Goal: Task Accomplishment & Management: Manage account settings

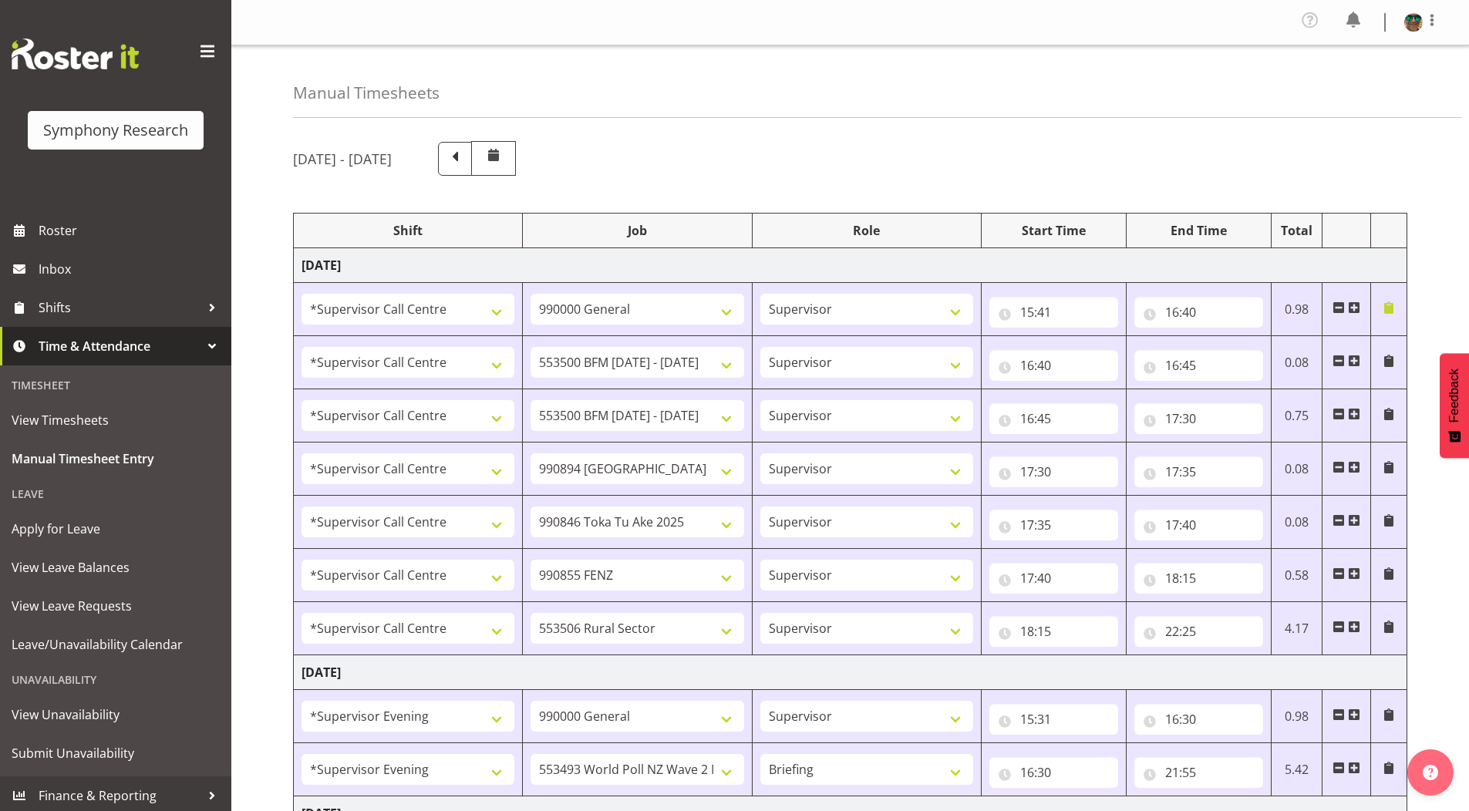
select select "19164"
select select "743"
select select "19164"
select select "10242"
select select "19164"
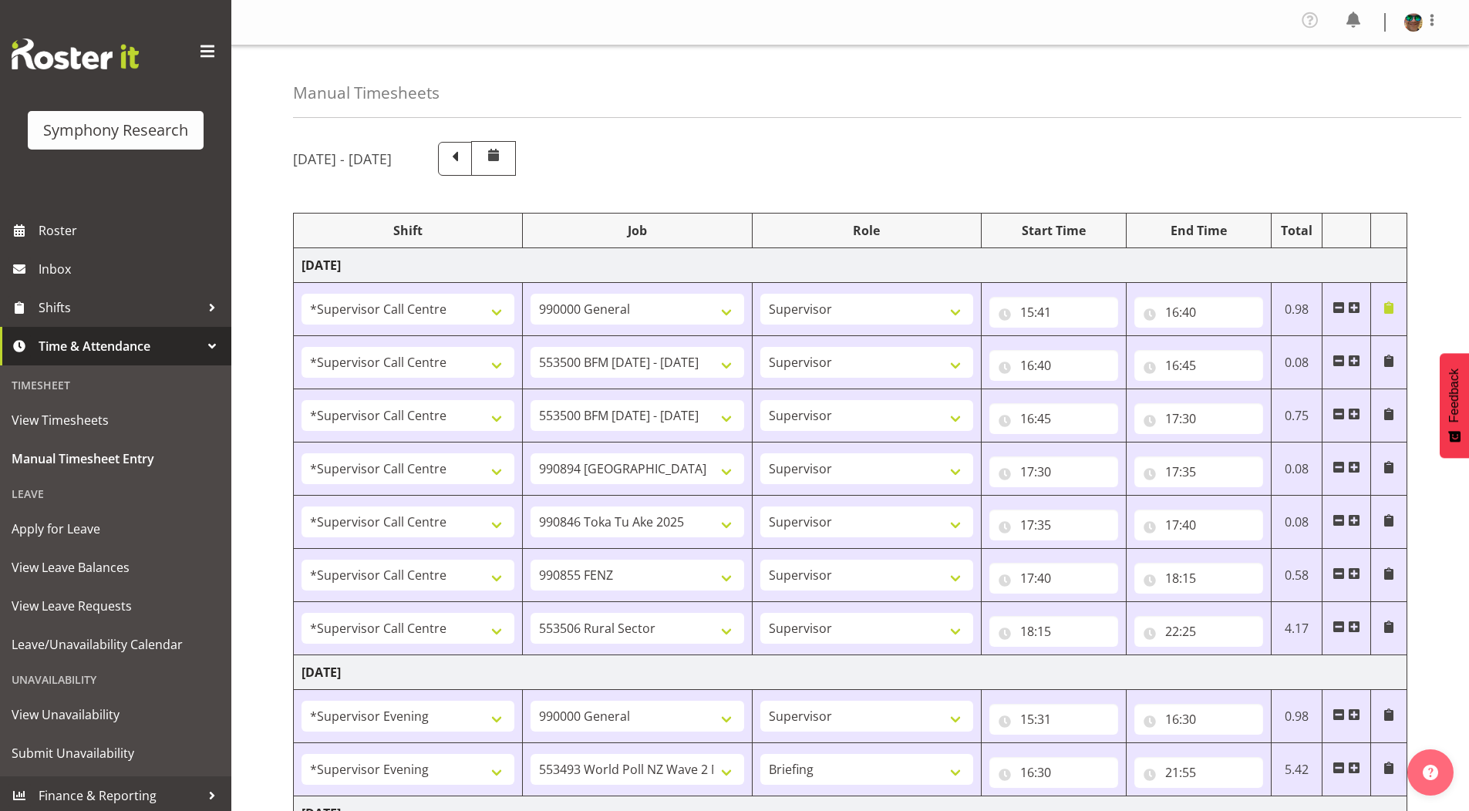
select select "10242"
select select "19164"
select select "10576"
select select "19164"
select select "9426"
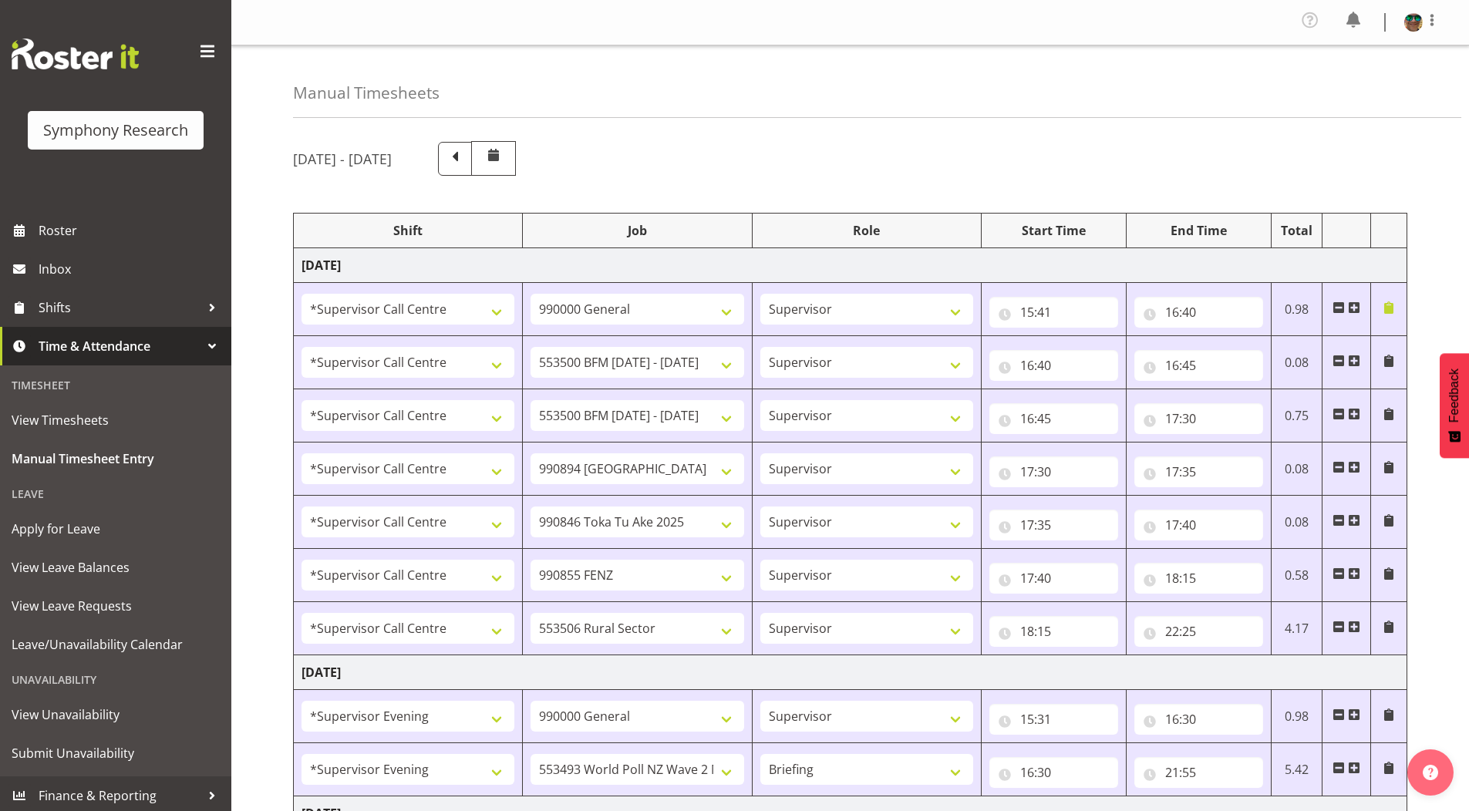
select select "19164"
select select "9636"
select select "19164"
select select "10587"
select select "4583"
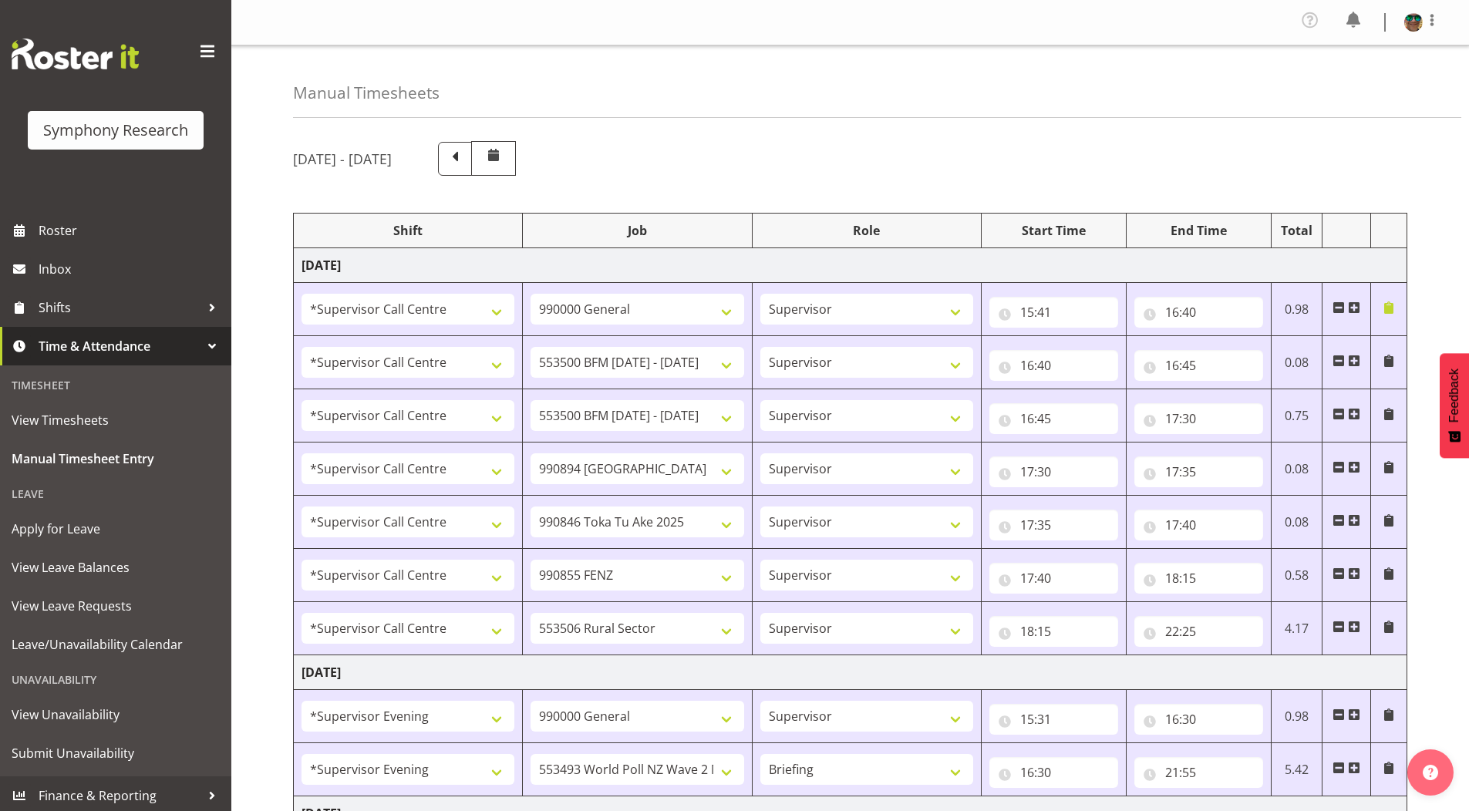
select select "743"
select select "4583"
select select "10527"
select select "297"
select select "1607"
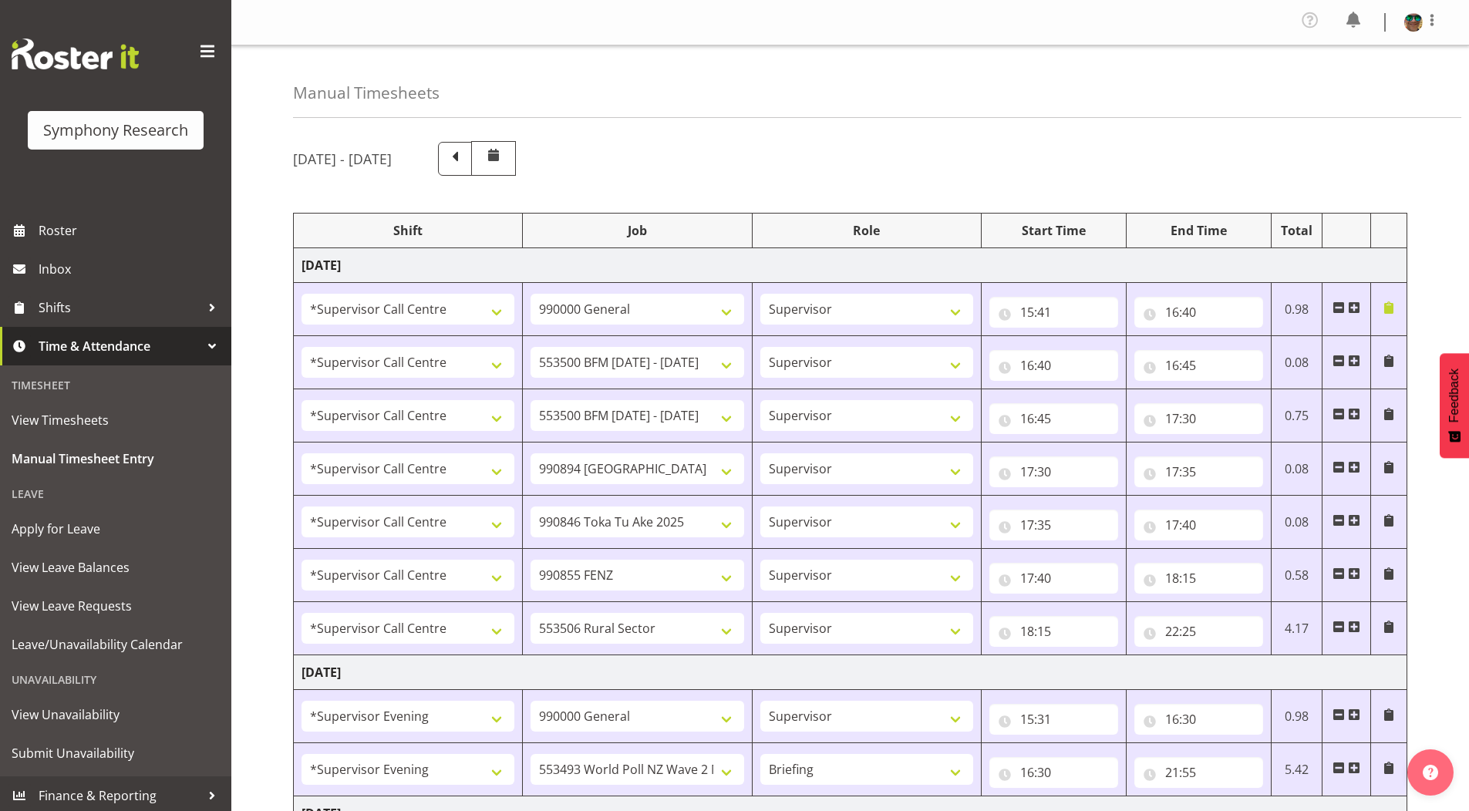
select select "743"
select select "1607"
select select "10587"
select select "4583"
select select "743"
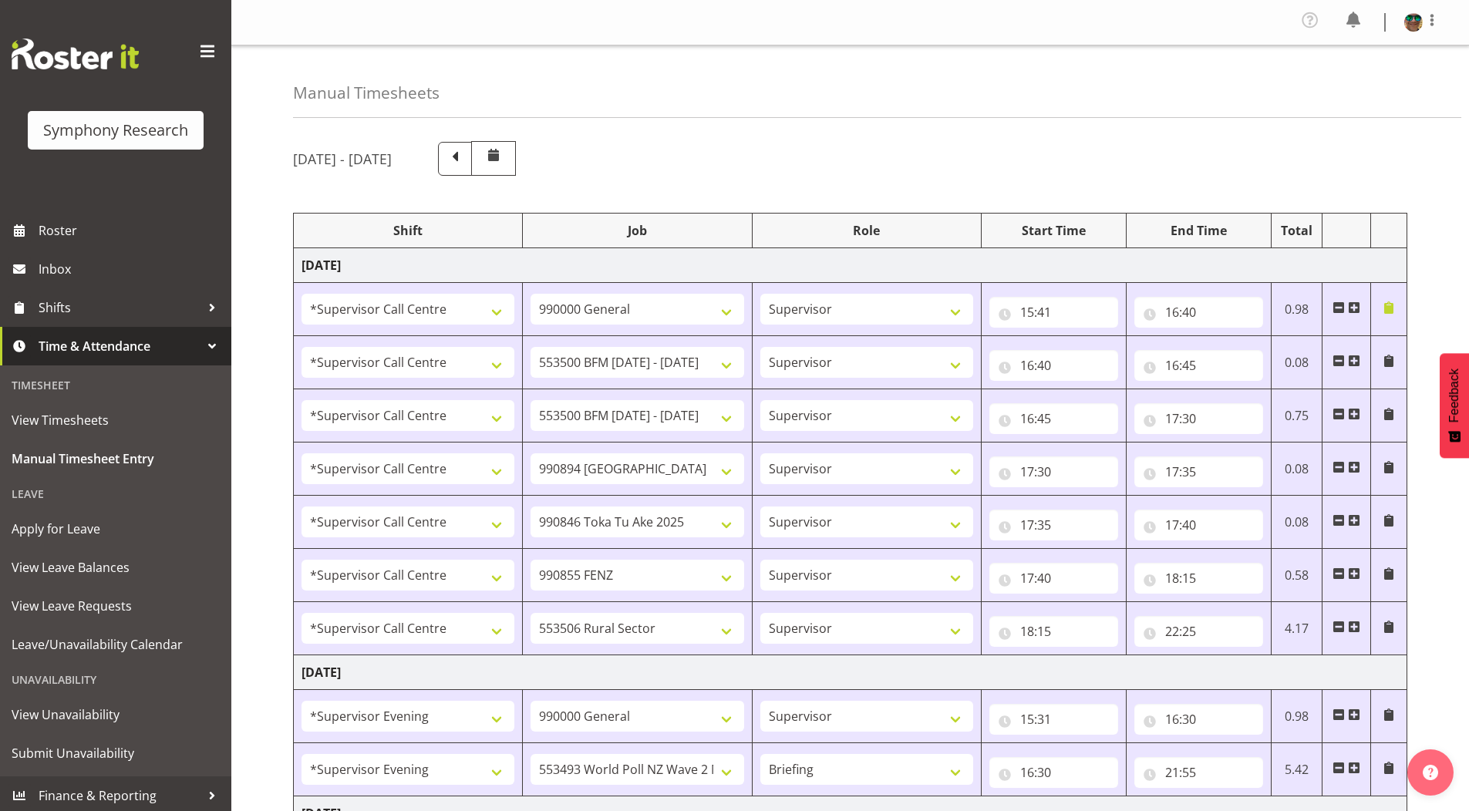
select select "4583"
select select "10242"
select select "4583"
select select "9426"
select select "4583"
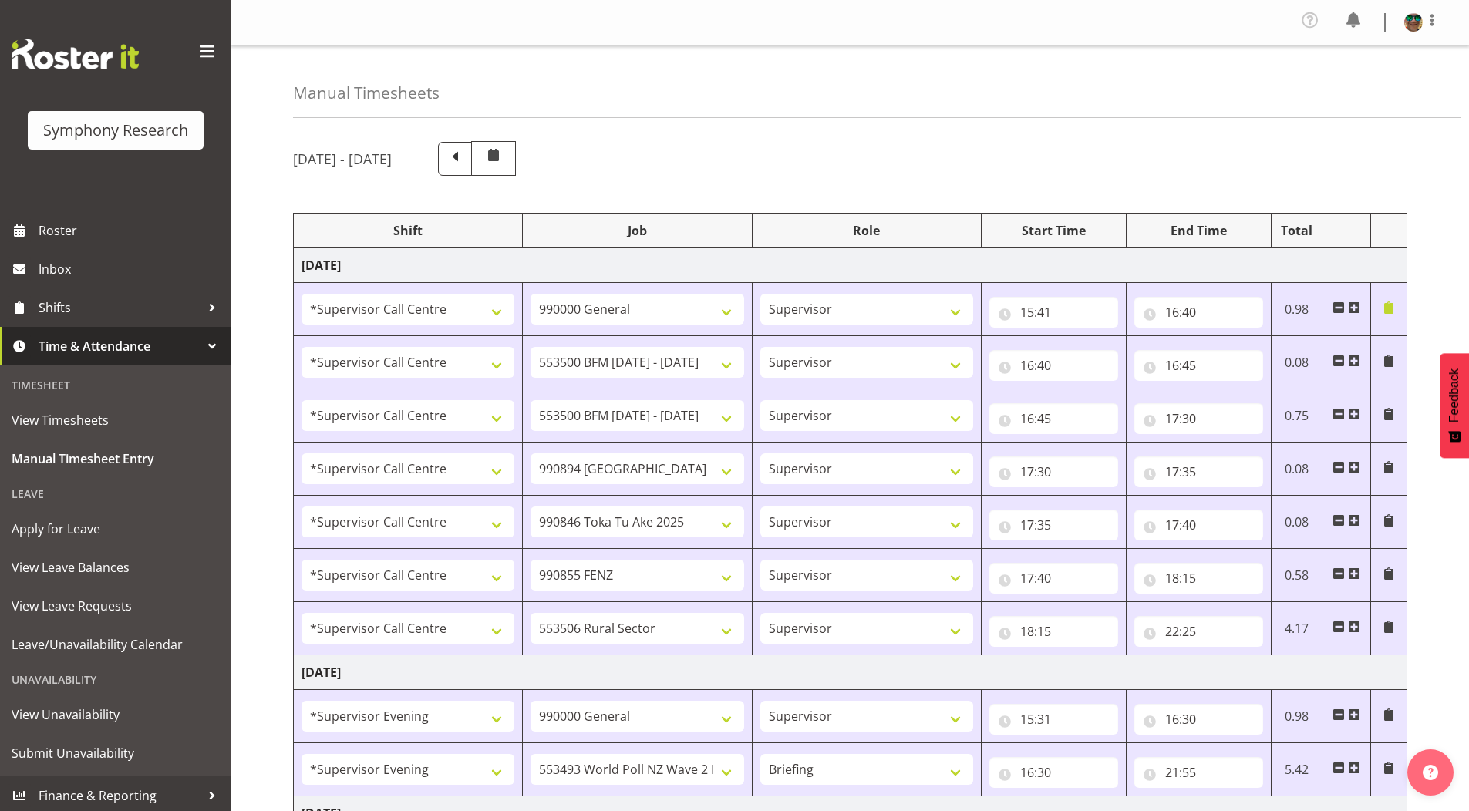
select select "9636"
select select "4583"
select select "10242"
select select "4583"
select select "10585"
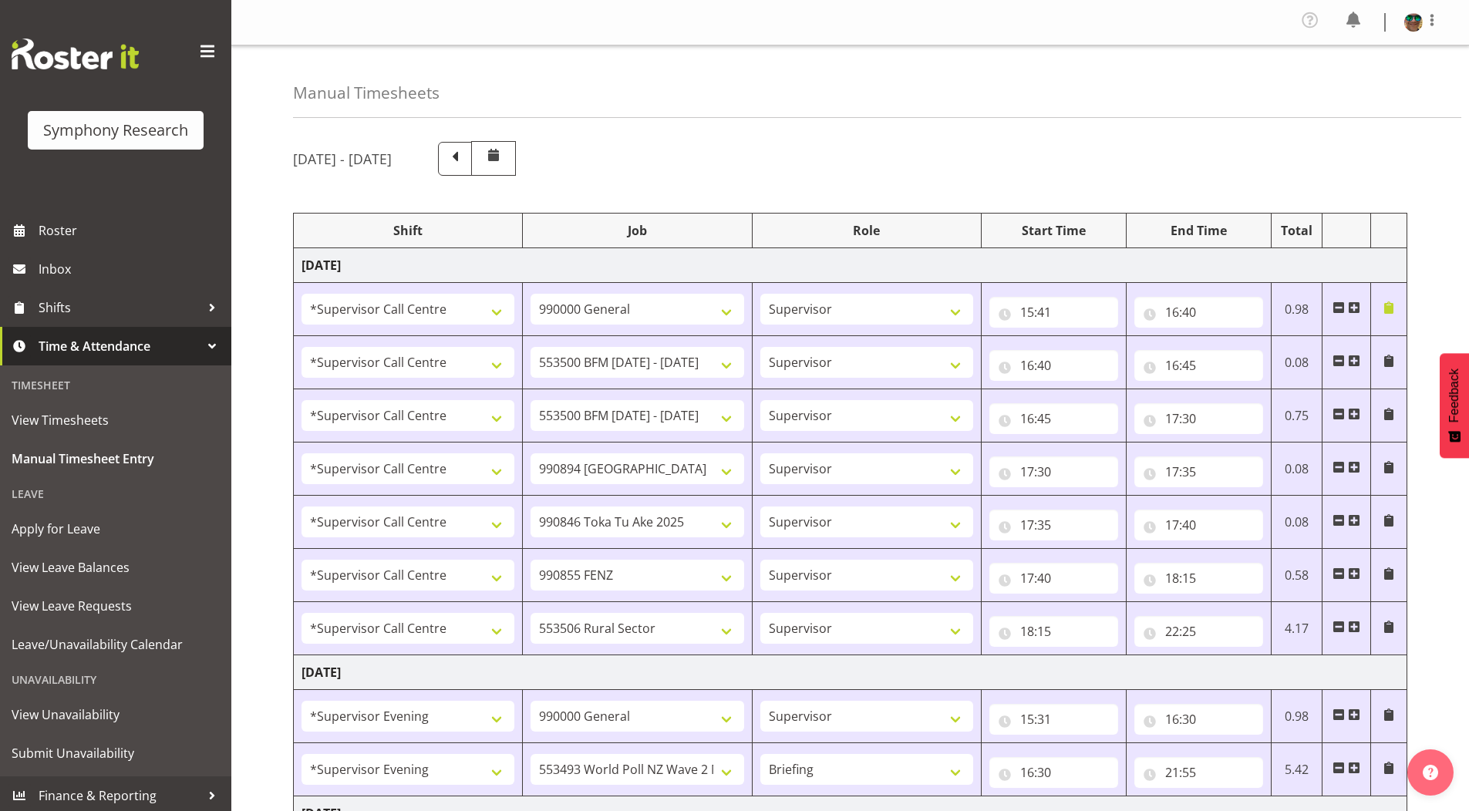
select select "4583"
select select "10587"
select select "4583"
select select "10242"
select select "4583"
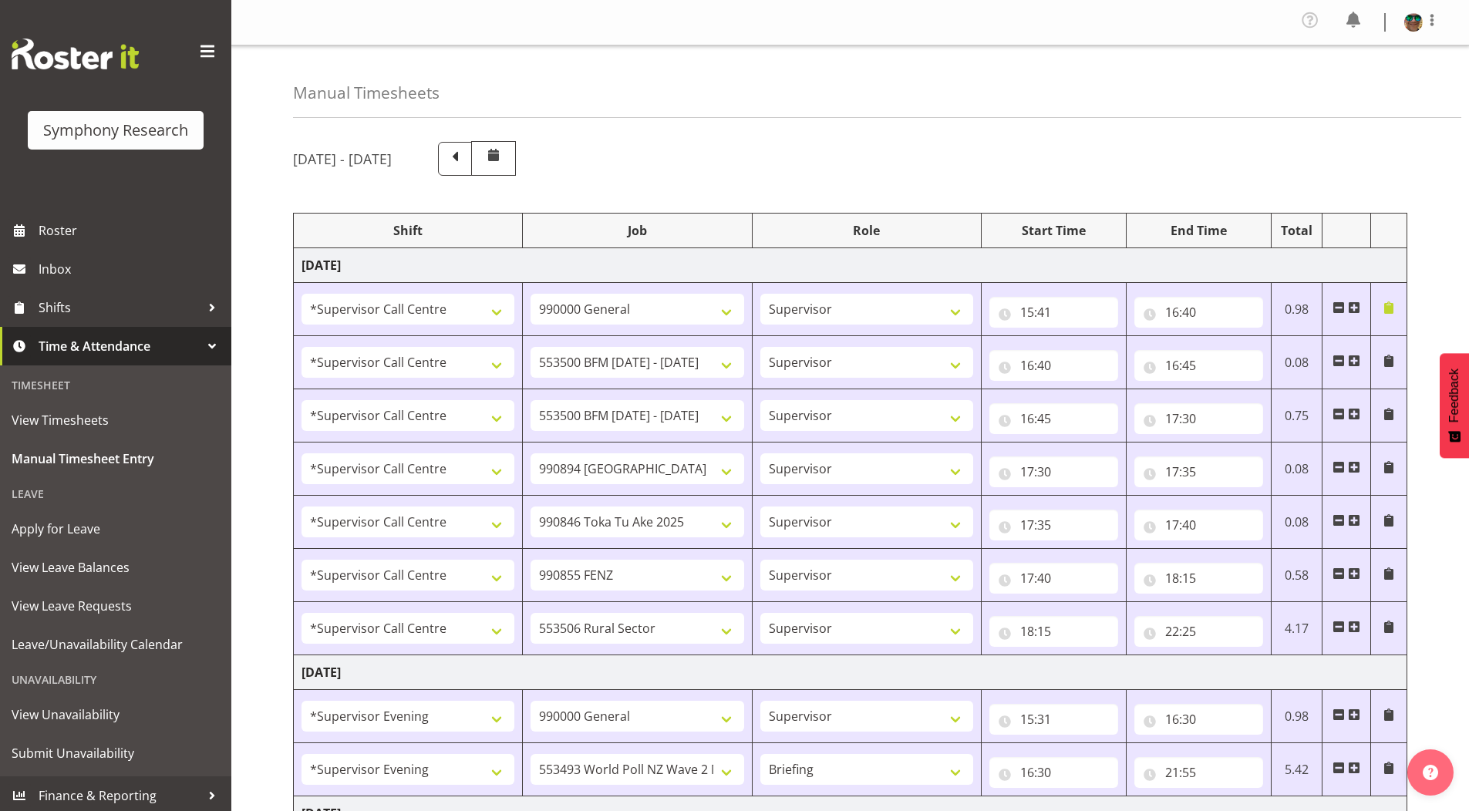
select select "10242"
select select "4583"
select select "10585"
select select "4583"
select select "9636"
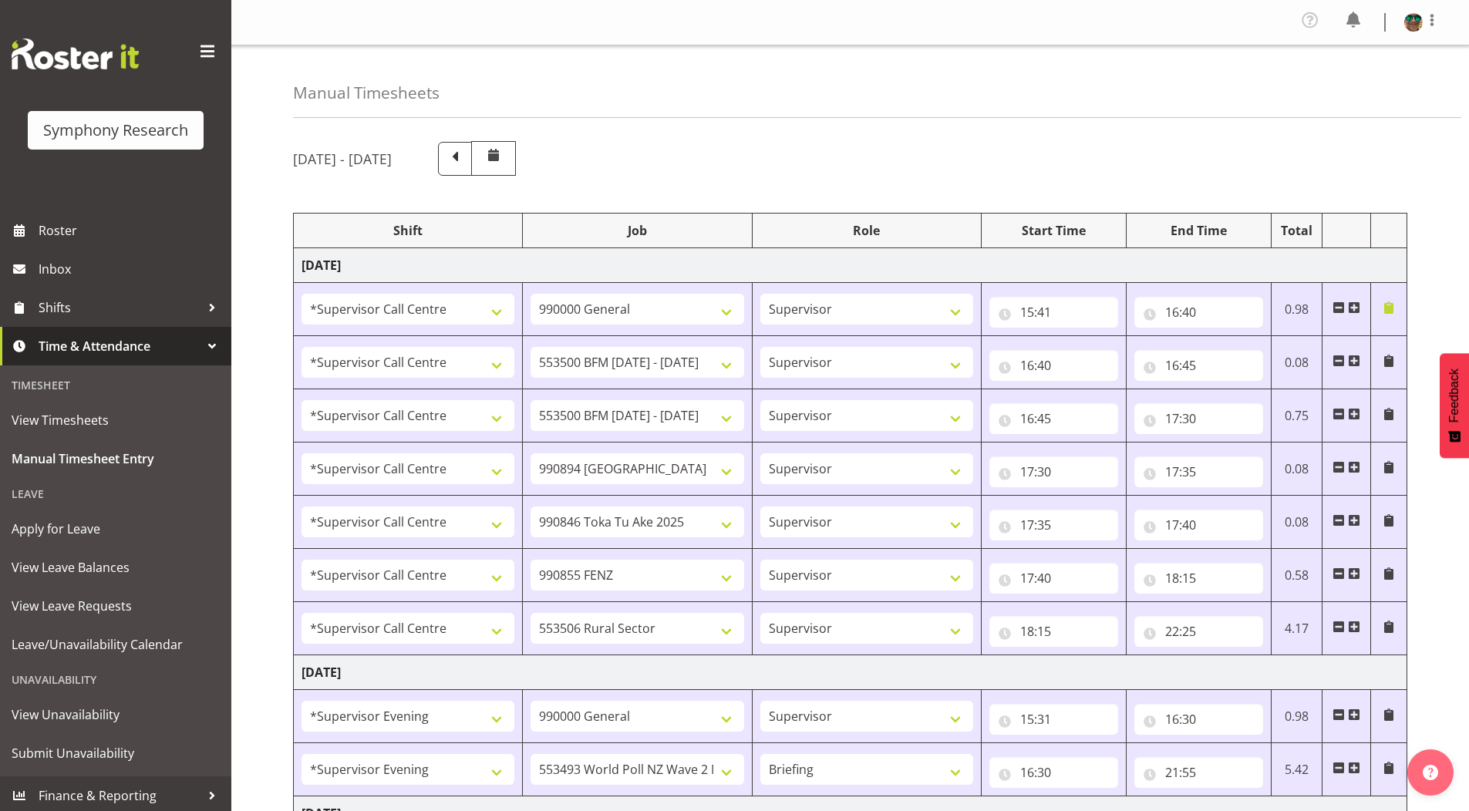
select select "4583"
select select "10587"
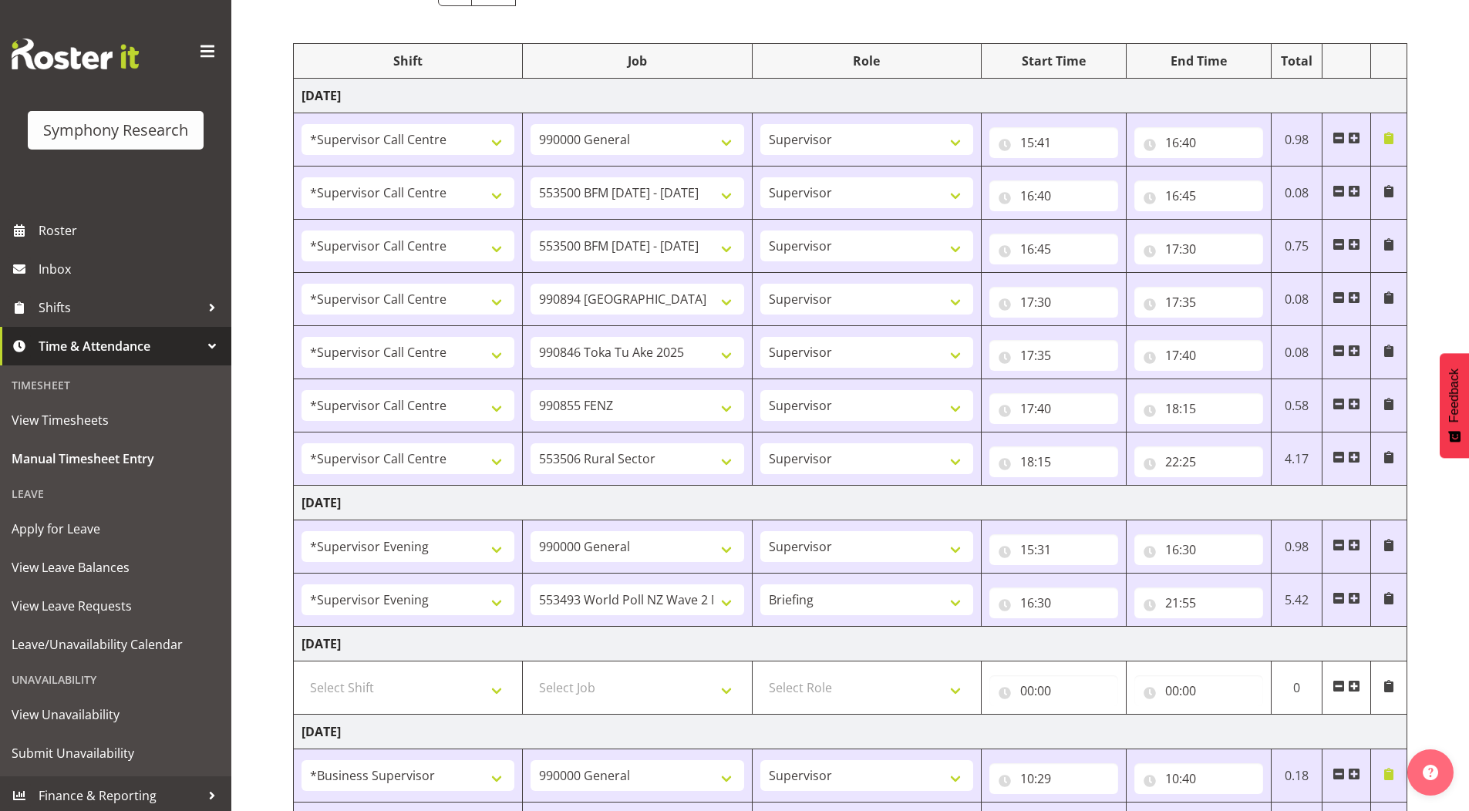
scroll to position [154, 0]
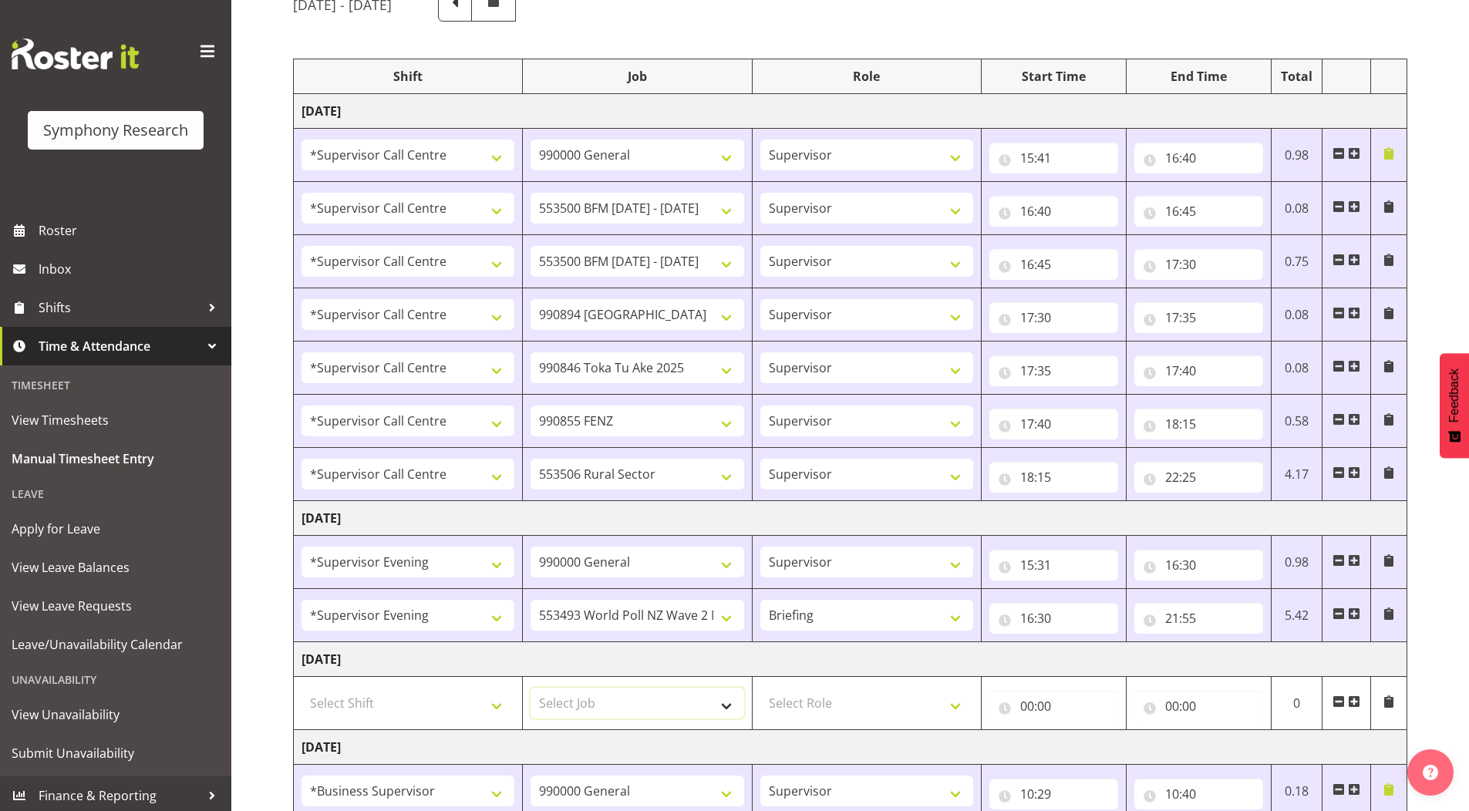
click at [720, 705] on select "Select Job 550060 IF Admin 553492 World Poll Aus Wave 2 Main 2025 553493 World …" at bounding box center [637, 703] width 213 height 31
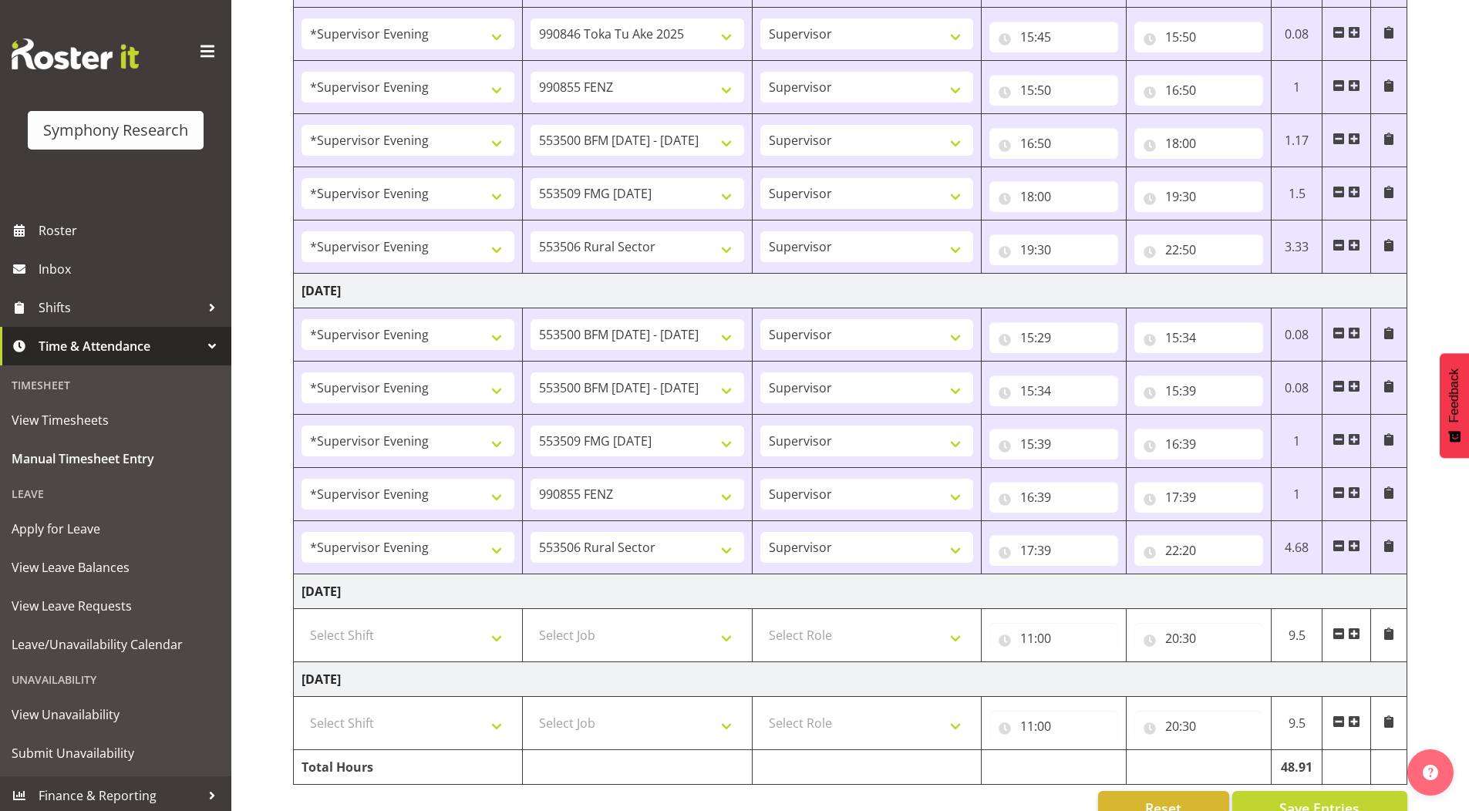
scroll to position [1161, 0]
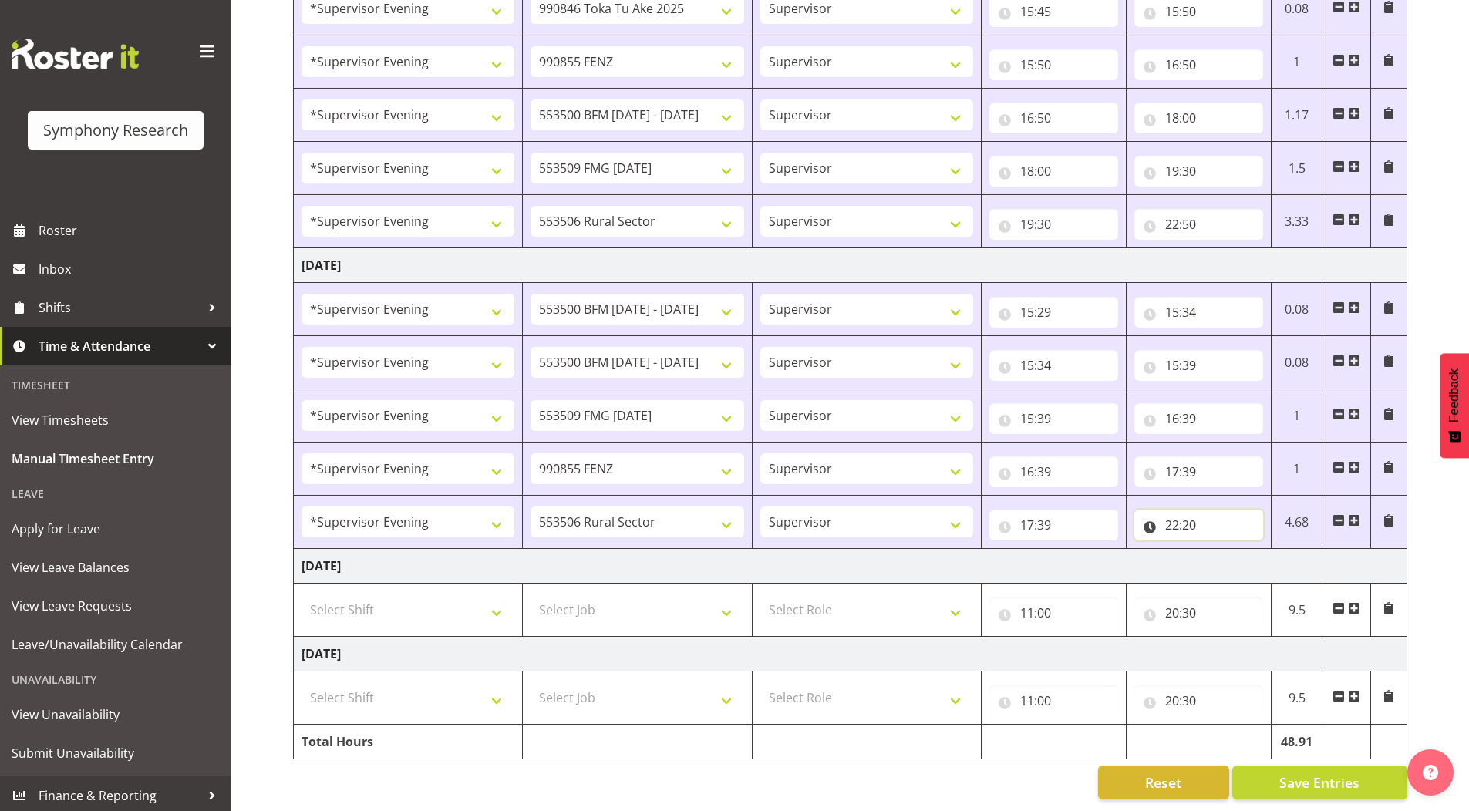
drag, startPoint x: 1193, startPoint y: 516, endPoint x: 1229, endPoint y: 542, distance: 44.7
click at [1193, 516] on input "22:20" at bounding box center [1198, 525] width 129 height 31
click at [1278, 558] on select "00 01 02 03 04 05 06 07 08 09 10 11 12 13 14 15 16 17 18 19 20 21 22 23 24 25 2…" at bounding box center [1279, 565] width 35 height 31
select select "30"
click at [1262, 550] on select "00 01 02 03 04 05 06 07 08 09 10 11 12 13 14 15 16 17 18 19 20 21 22 23 24 25 2…" at bounding box center [1279, 565] width 35 height 31
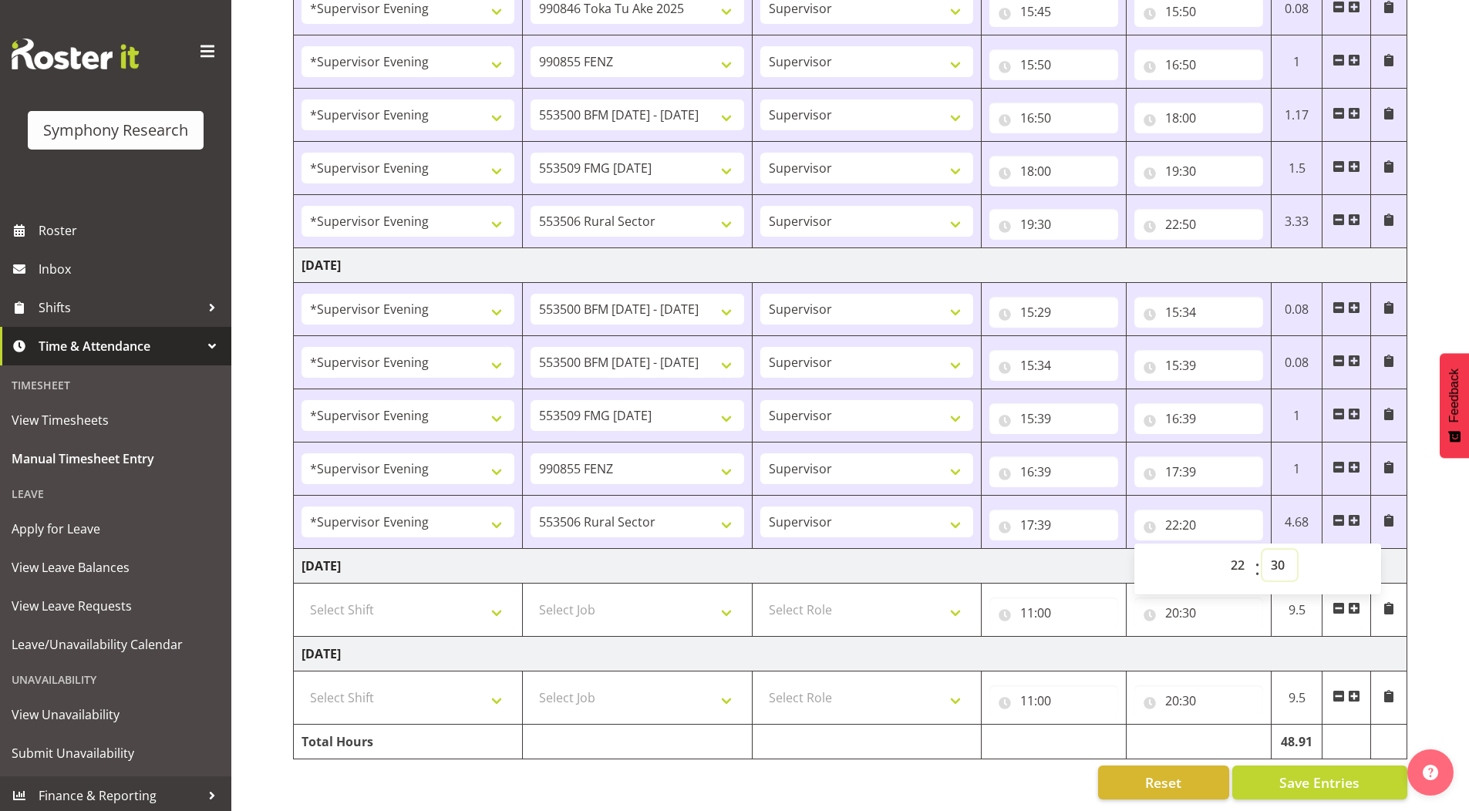
type input "22:30"
click at [1286, 773] on span "Save Entries" at bounding box center [1319, 783] width 80 height 20
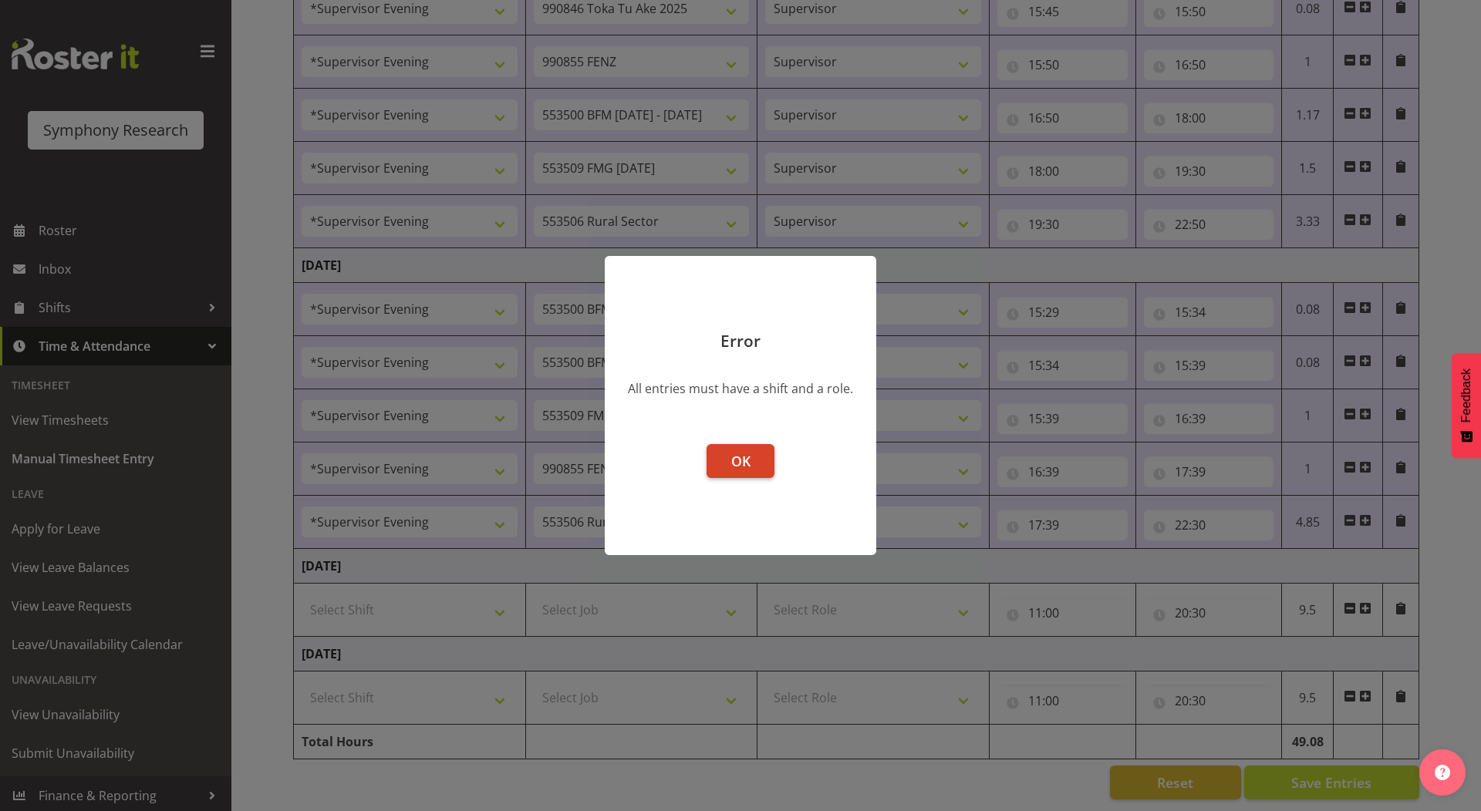
click at [709, 453] on button "OK" at bounding box center [740, 461] width 68 height 34
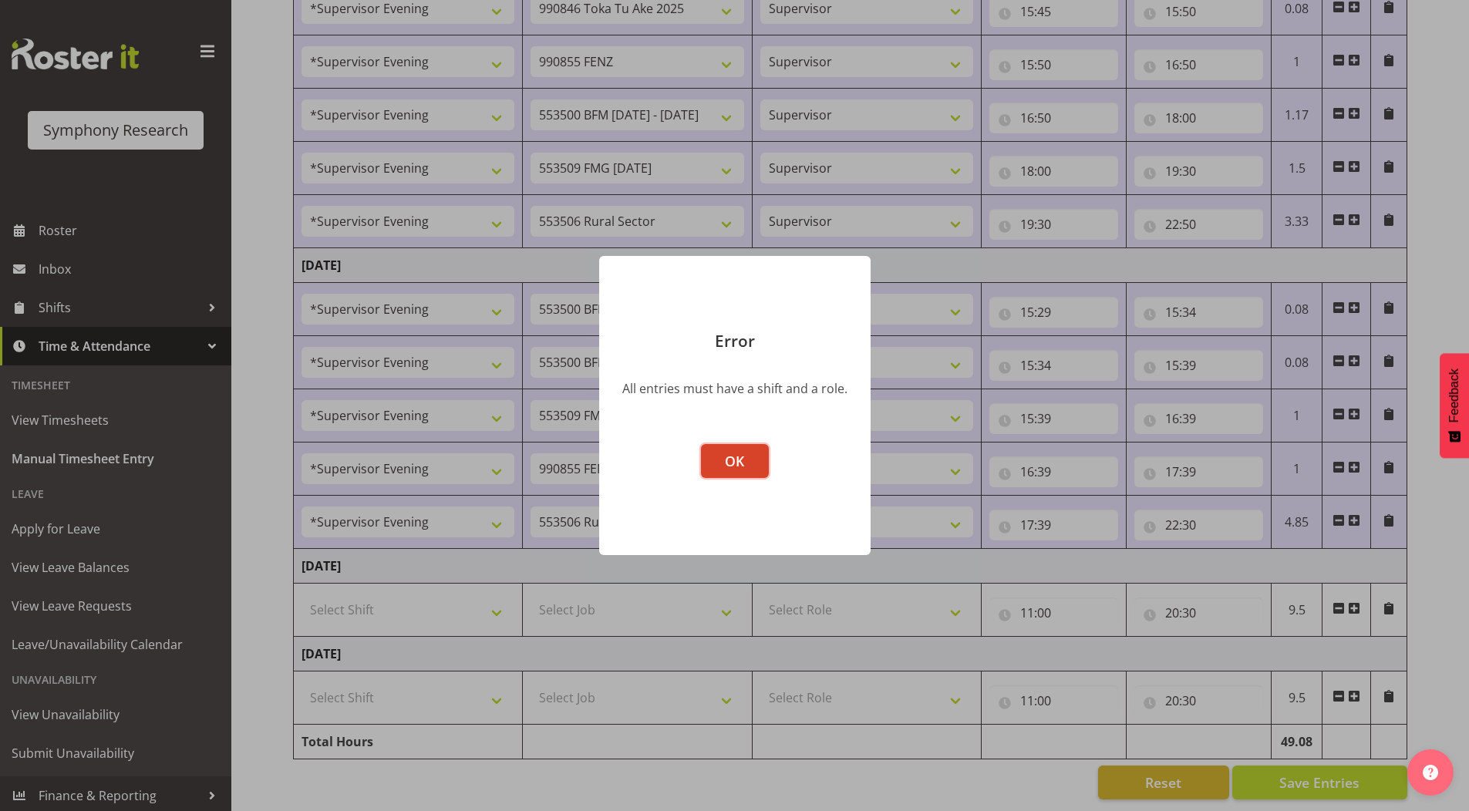
drag, startPoint x: 739, startPoint y: 464, endPoint x: 1001, endPoint y: 584, distance: 288.2
click at [740, 464] on span "OK" at bounding box center [734, 461] width 19 height 19
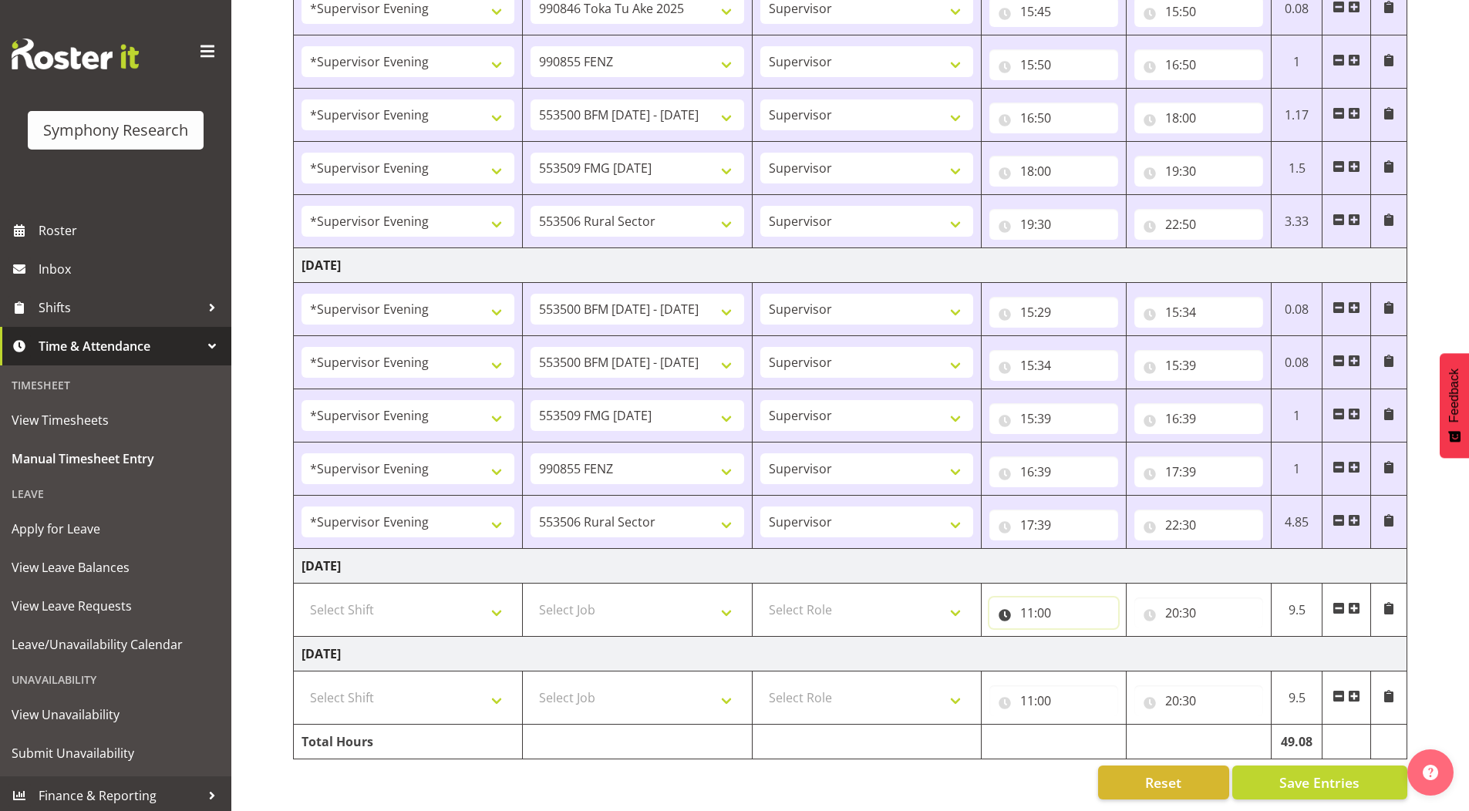
click at [1026, 605] on input "11:00" at bounding box center [1053, 613] width 129 height 31
click at [1096, 641] on select "00 01 02 03 04 05 06 07 08 09 10 11 12 13 14 15 16 17 18 19 20 21 22 23" at bounding box center [1094, 653] width 35 height 31
select select "0"
click at [1077, 638] on select "00 01 02 03 04 05 06 07 08 09 10 11 12 13 14 15 16 17 18 19 20 21 22 23" at bounding box center [1094, 653] width 35 height 31
type input "00:00"
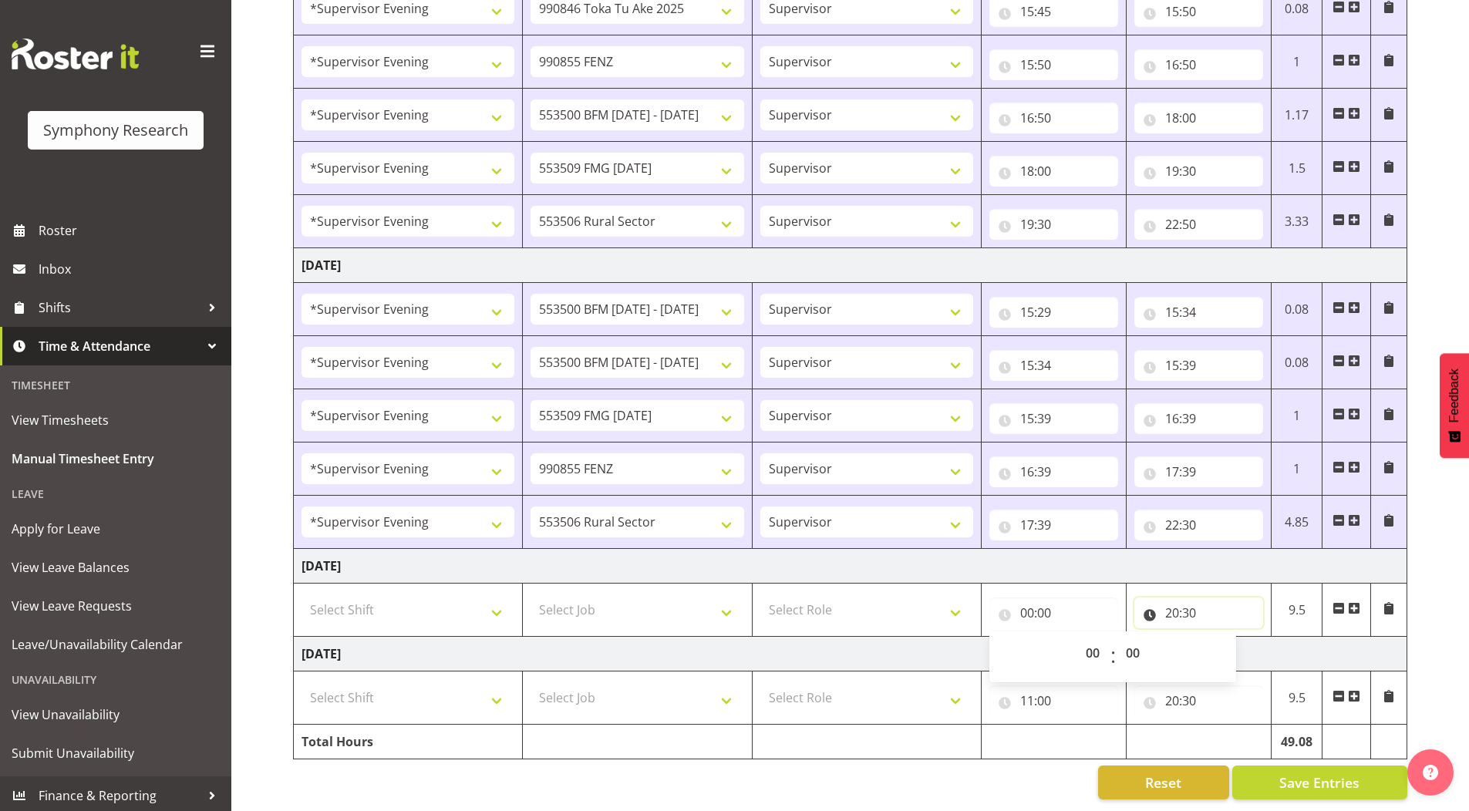
click at [1174, 602] on input "20:30" at bounding box center [1198, 613] width 129 height 31
drag, startPoint x: 1238, startPoint y: 646, endPoint x: 1191, endPoint y: 391, distance: 259.6
click at [1238, 646] on select "00 01 02 03 04 05 06 07 08 09 10 11 12 13 14 15 16 17 18 19 20 21 22 23" at bounding box center [1239, 653] width 35 height 31
select select "0"
click at [1222, 638] on select "00 01 02 03 04 05 06 07 08 09 10 11 12 13 14 15 16 17 18 19 20 21 22 23" at bounding box center [1239, 653] width 35 height 31
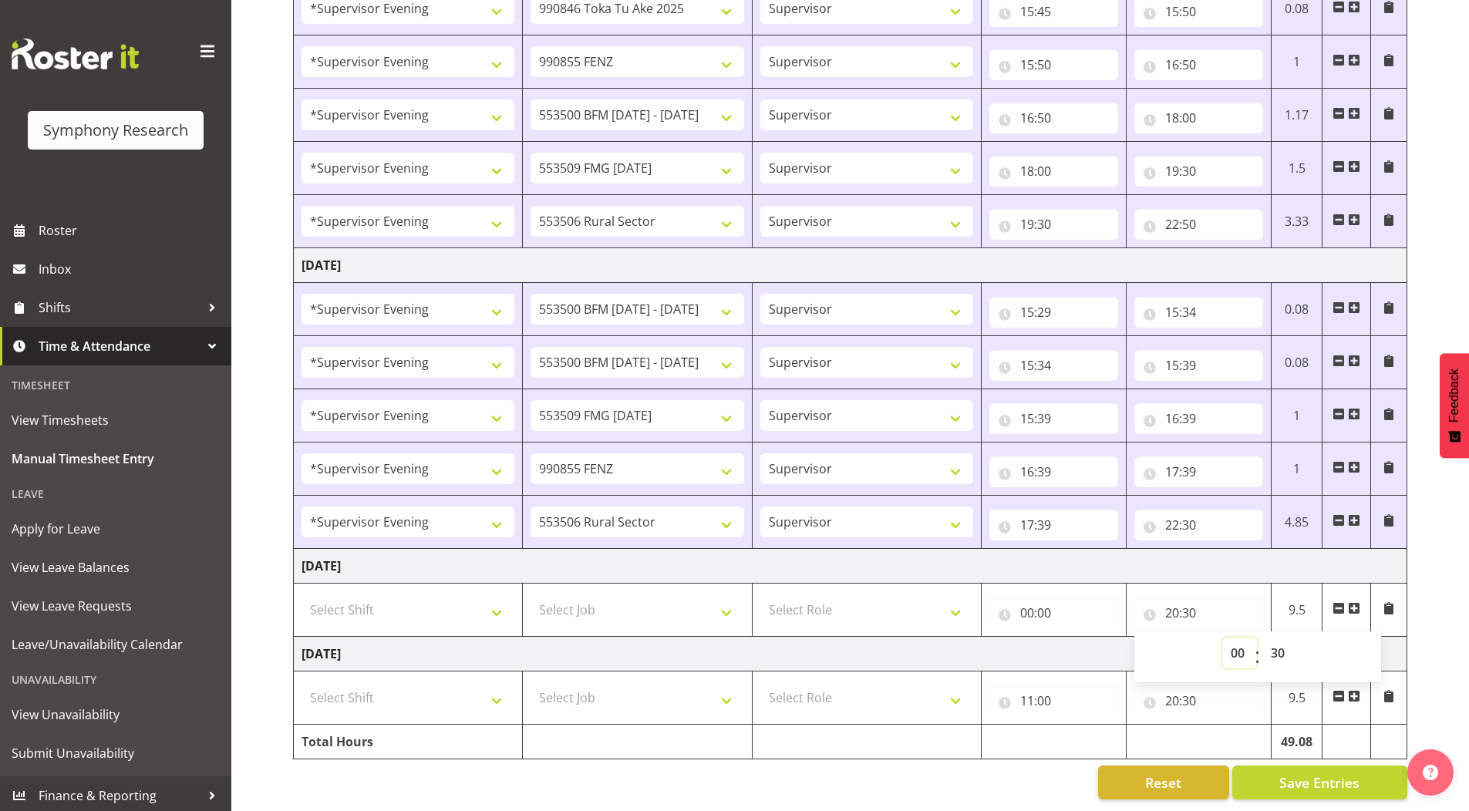
type input "00:30"
drag, startPoint x: 1281, startPoint y: 649, endPoint x: 1282, endPoint y: 629, distance: 19.3
click at [1282, 649] on select "00 01 02 03 04 05 06 07 08 09 10 11 12 13 14 15 16 17 18 19 20 21 22 23 24 25 2…" at bounding box center [1279, 653] width 35 height 31
select select "0"
click at [1262, 638] on select "00 01 02 03 04 05 06 07 08 09 10 11 12 13 14 15 16 17 18 19 20 21 22 23 24 25 2…" at bounding box center [1279, 653] width 35 height 31
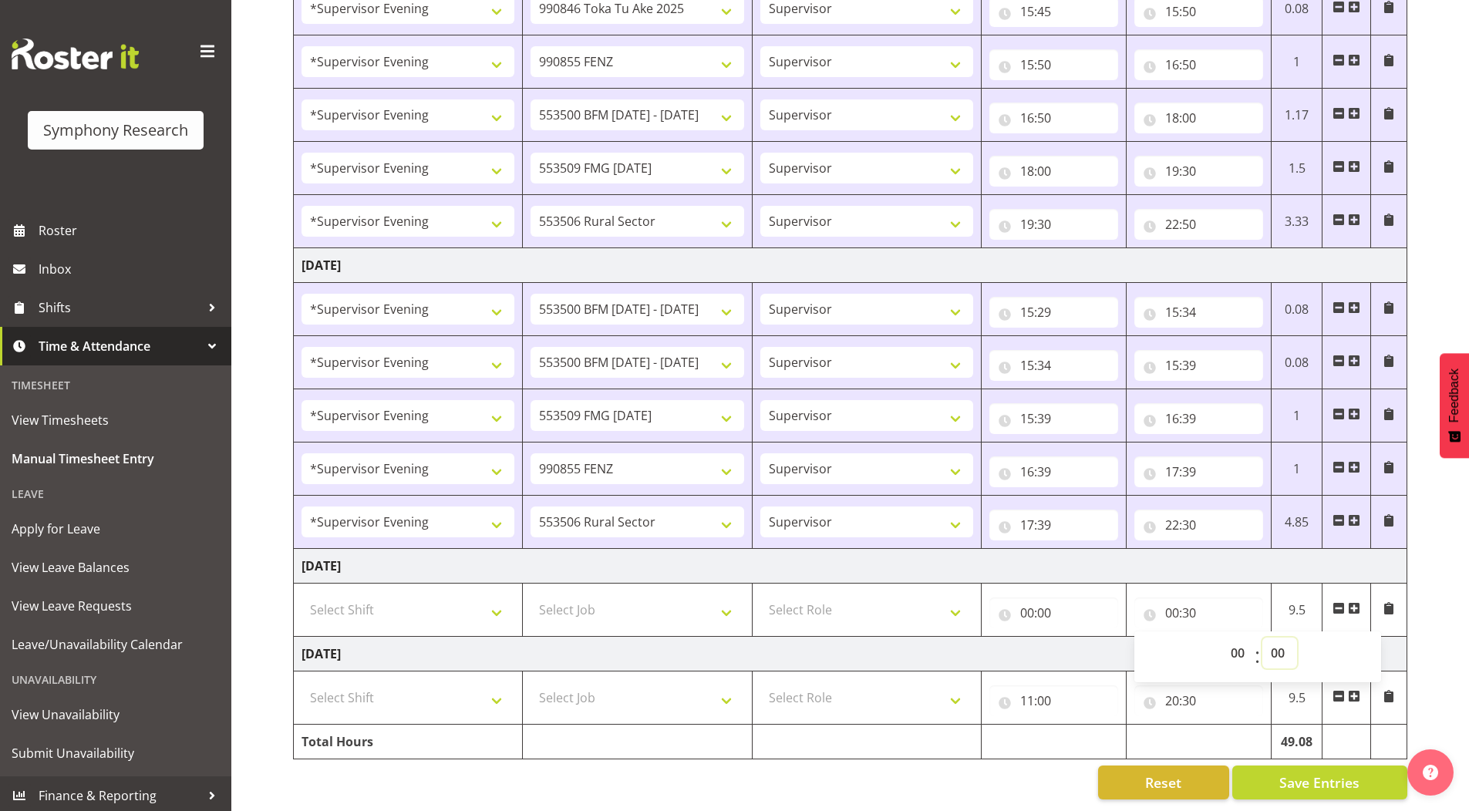
type input "00:00"
drag, startPoint x: 1026, startPoint y: 693, endPoint x: 1037, endPoint y: 707, distance: 17.6
click at [1026, 694] on input "11:00" at bounding box center [1053, 701] width 129 height 31
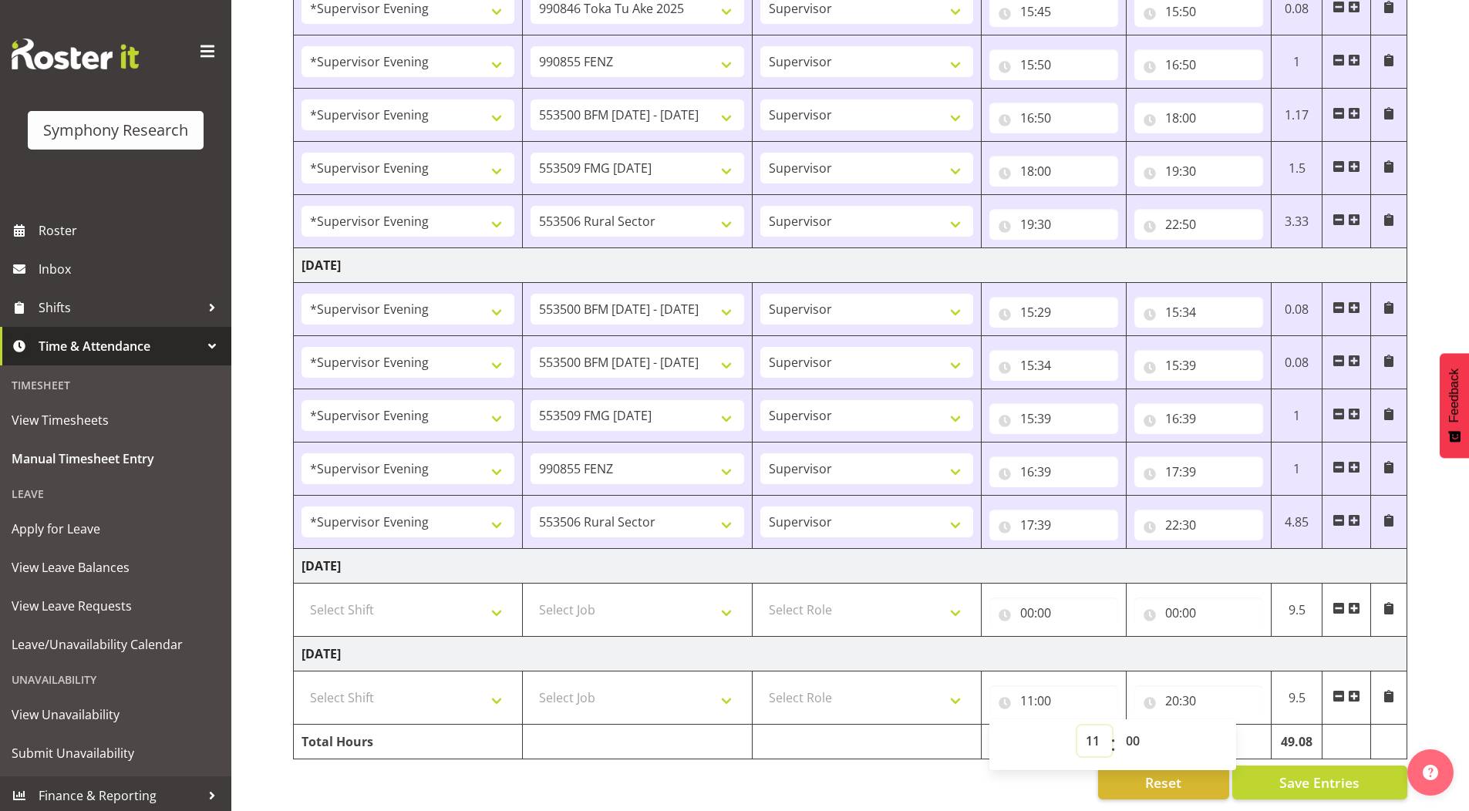
drag, startPoint x: 1097, startPoint y: 732, endPoint x: 1091, endPoint y: 716, distance: 17.1
click at [1097, 732] on select "00 01 02 03 04 05 06 07 08 09 10 11 12 13 14 15 16 17 18 19 20 21 22 23" at bounding box center [1094, 741] width 35 height 31
select select "0"
click at [1077, 726] on select "00 01 02 03 04 05 06 07 08 09 10 11 12 13 14 15 16 17 18 19 20 21 22 23" at bounding box center [1094, 741] width 35 height 31
type input "00:00"
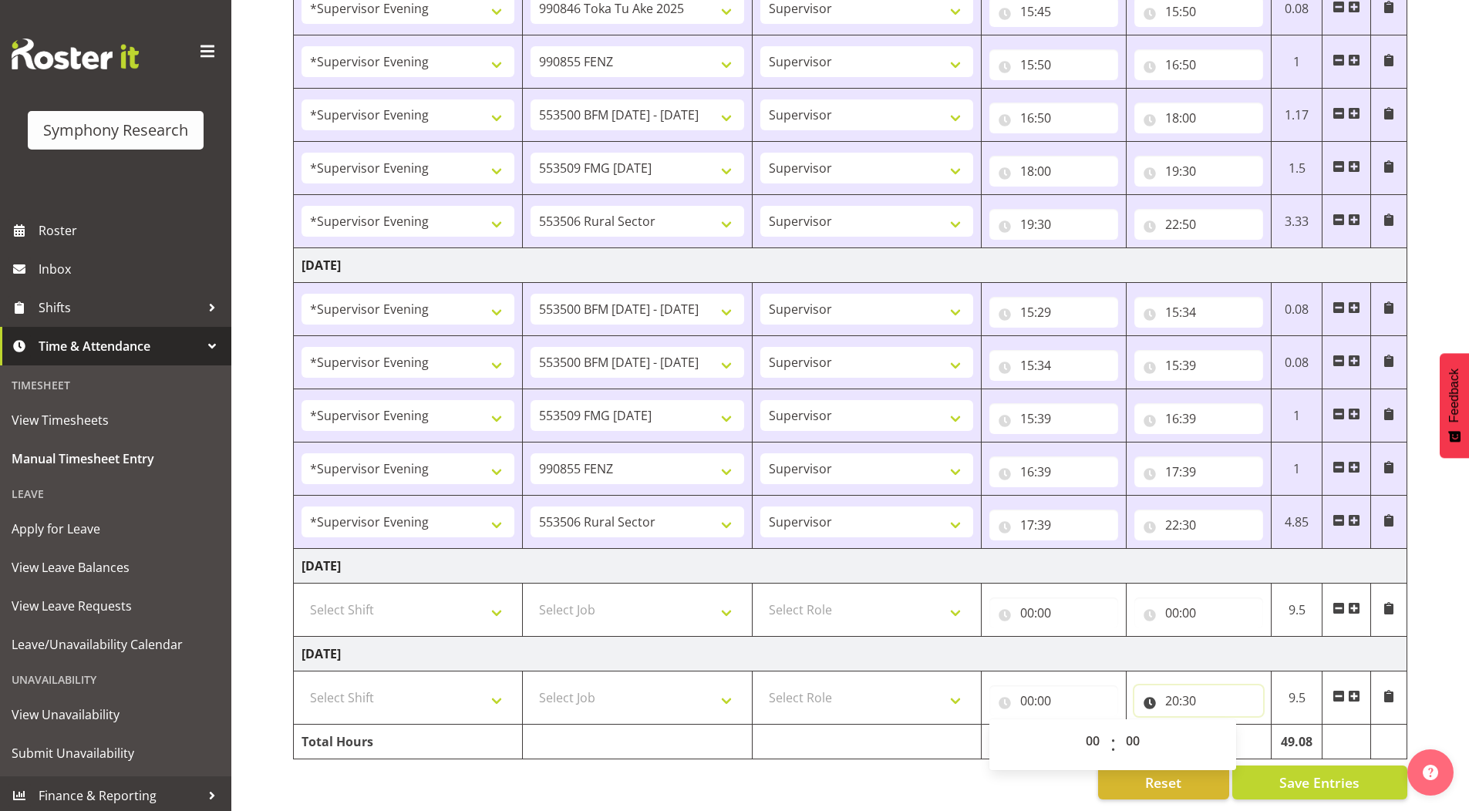
click at [1173, 691] on input "20:30" at bounding box center [1198, 701] width 129 height 31
click at [1237, 731] on select "00 01 02 03 04 05 06 07 08 09 10 11 12 13 14 15 16 17 18 19 20 21 22 23" at bounding box center [1239, 741] width 35 height 31
select select "0"
click at [1222, 726] on select "00 01 02 03 04 05 06 07 08 09 10 11 12 13 14 15 16 17 18 19 20 21 22 23" at bounding box center [1239, 741] width 35 height 31
type input "00:30"
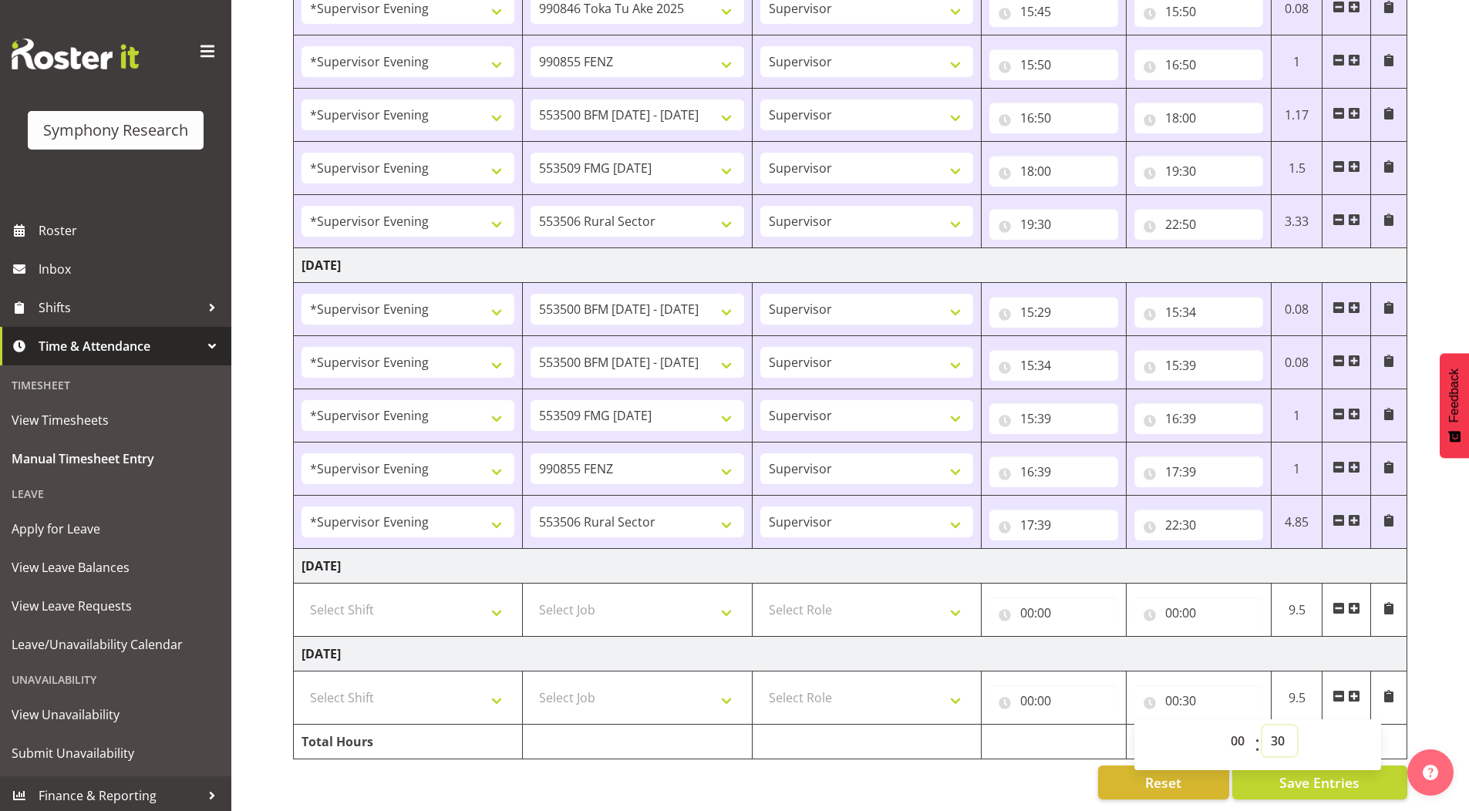
drag, startPoint x: 1278, startPoint y: 733, endPoint x: 1278, endPoint y: 716, distance: 17.0
click at [1278, 733] on select "00 01 02 03 04 05 06 07 08 09 10 11 12 13 14 15 16 17 18 19 20 21 22 23 24 25 2…" at bounding box center [1279, 741] width 35 height 31
select select "0"
click at [1262, 726] on select "00 01 02 03 04 05 06 07 08 09 10 11 12 13 14 15 16 17 18 19 20 21 22 23 24 25 2…" at bounding box center [1279, 741] width 35 height 31
type input "00:00"
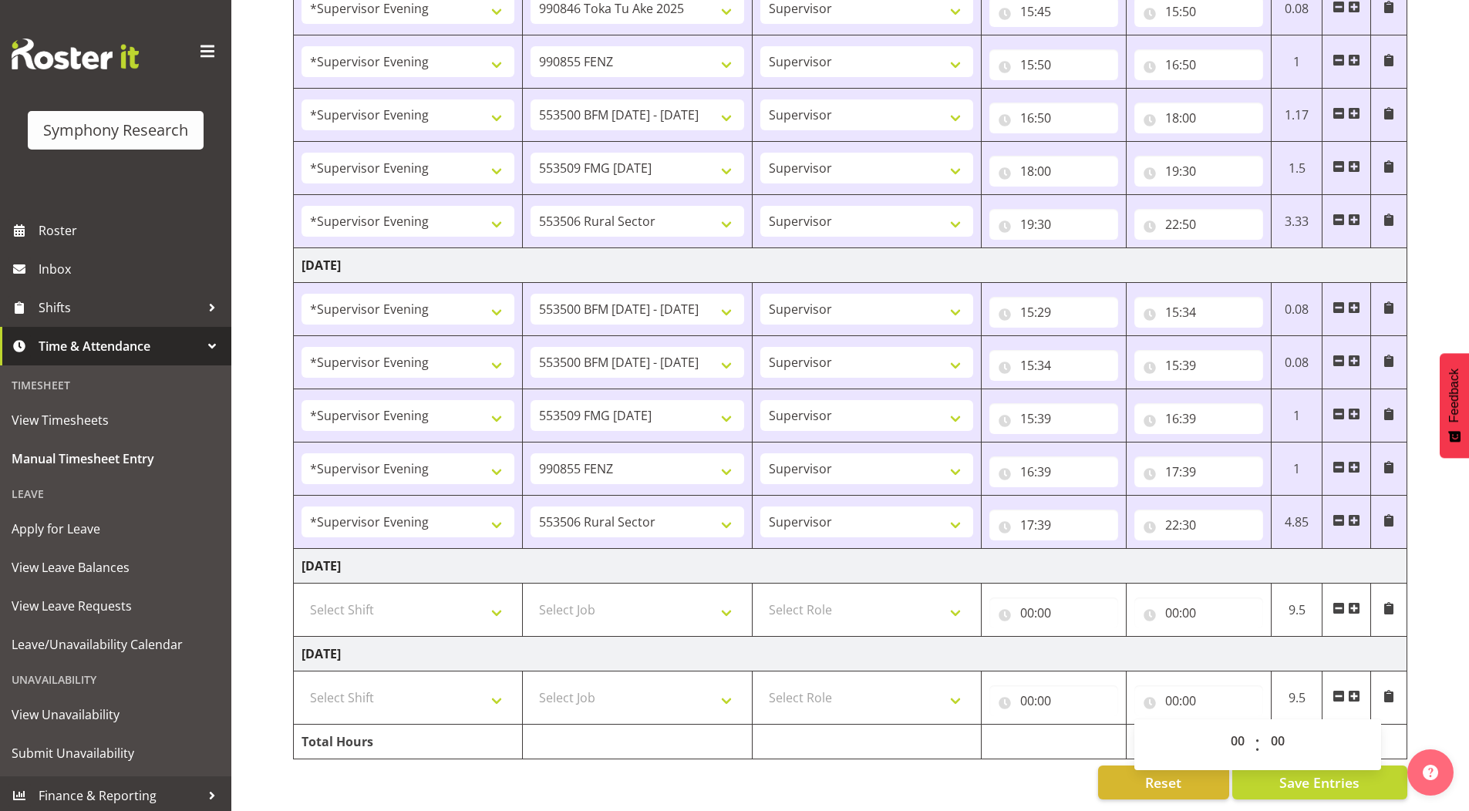
click at [1334, 773] on span "Save Entries" at bounding box center [1319, 783] width 80 height 20
click at [1316, 773] on span "Save Entries" at bounding box center [1319, 783] width 80 height 20
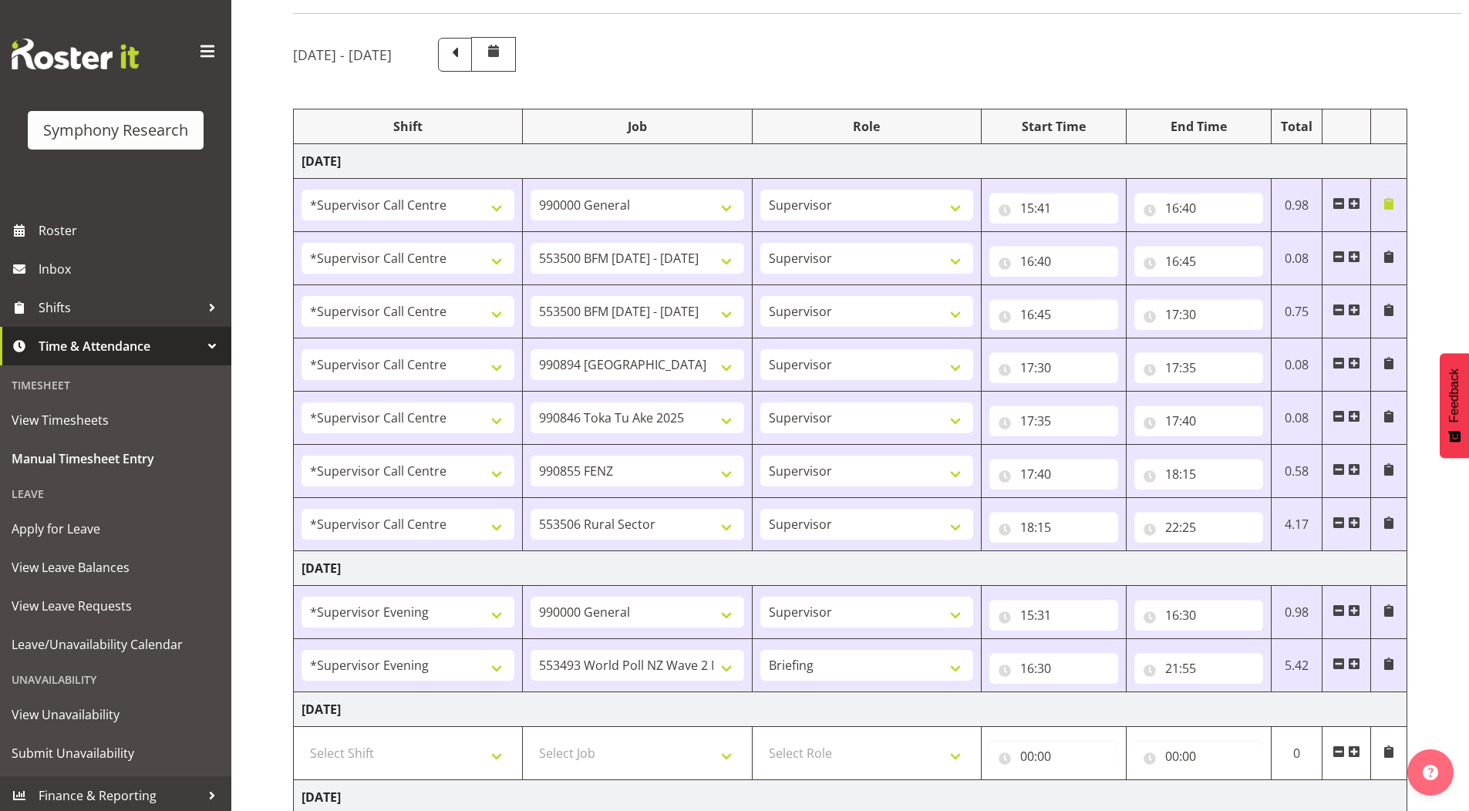
scroll to position [0, 0]
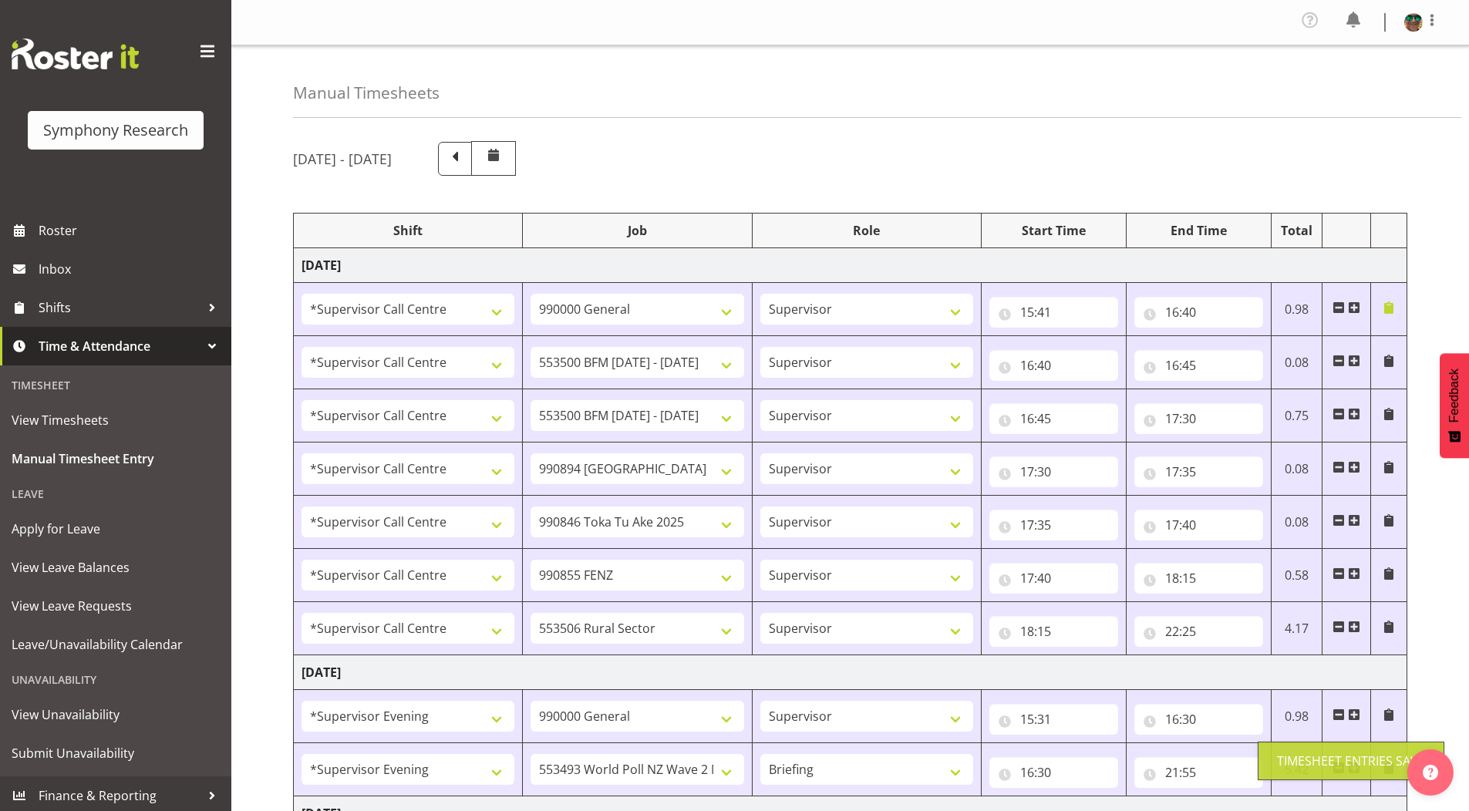
click at [1430, 22] on span at bounding box center [1432, 20] width 19 height 19
click at [1350, 85] on link "Log Out" at bounding box center [1367, 85] width 148 height 28
